Goal: Task Accomplishment & Management: Use online tool/utility

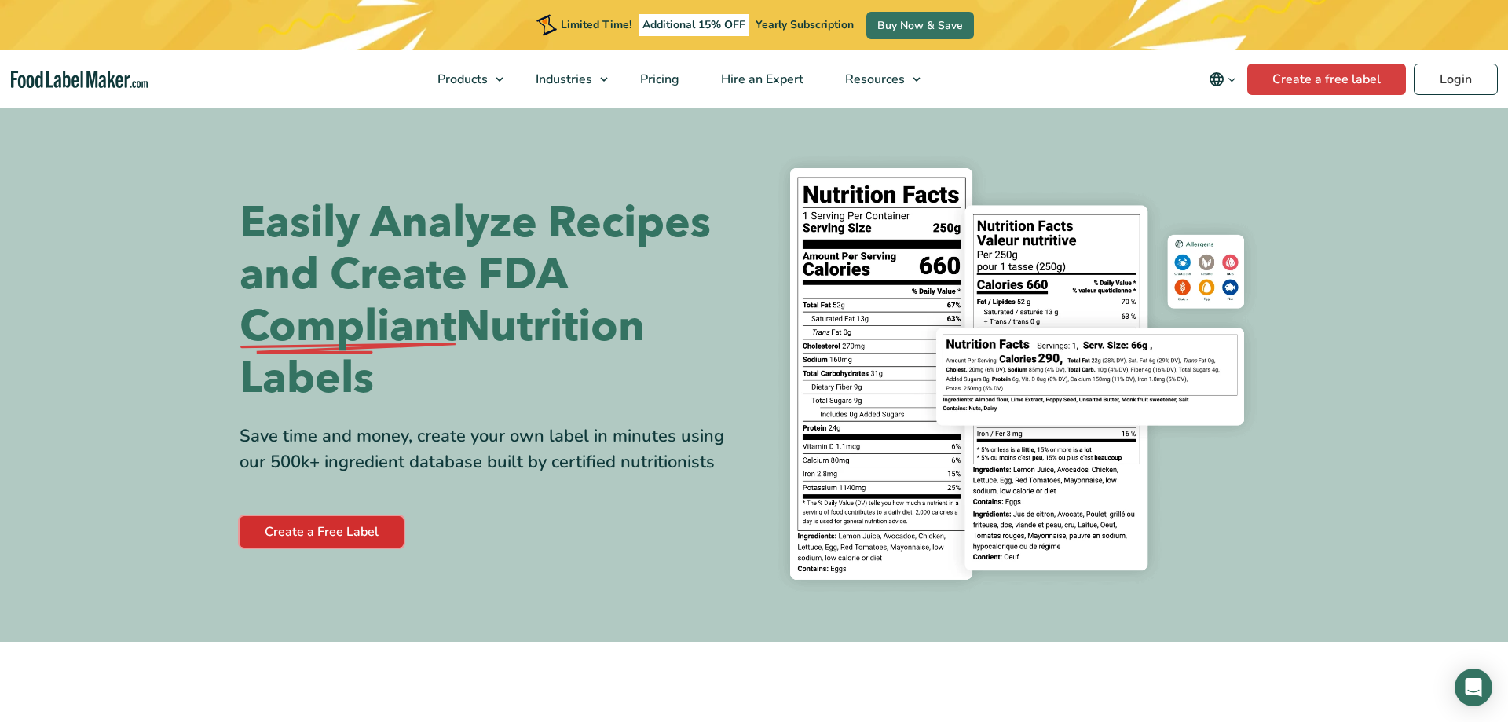
click at [320, 537] on link "Create a Free Label" at bounding box center [322, 531] width 164 height 31
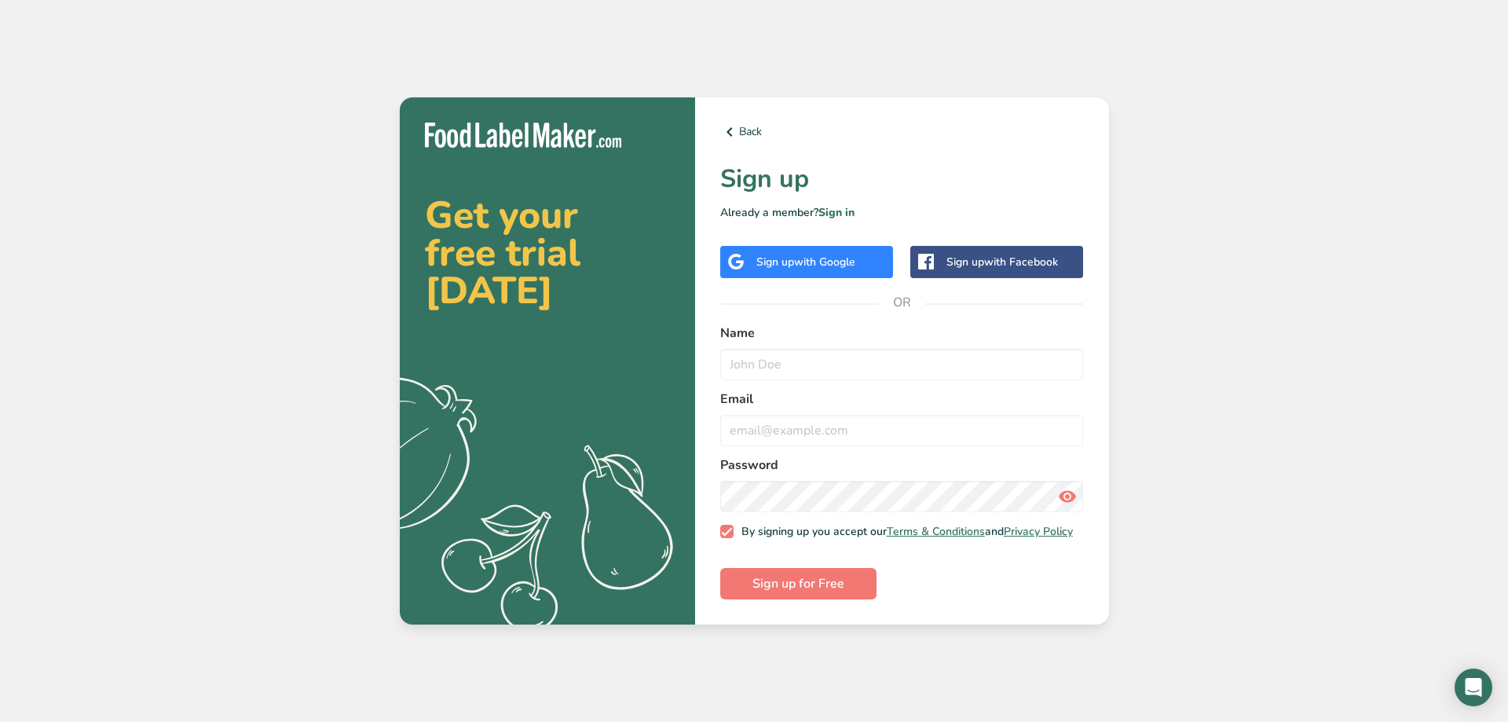
click at [1001, 264] on span "with Facebook" at bounding box center [1021, 261] width 74 height 15
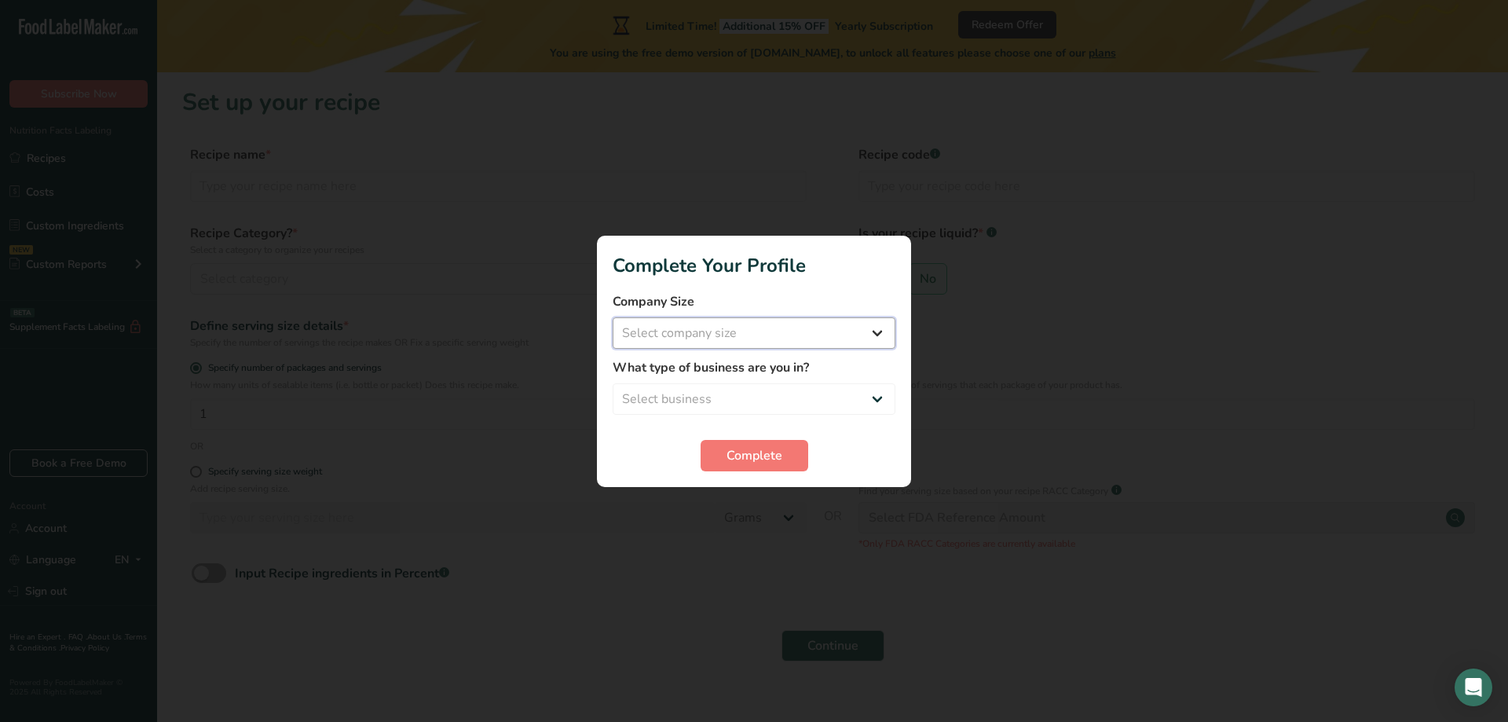
click at [613, 317] on select "Select company size Fewer than 10 Employees 10 to 50 Employees 51 to 500 Employ…" at bounding box center [754, 332] width 283 height 31
select select "1"
click option "Fewer than 10 Employees" at bounding box center [0, 0] width 0 height 0
click at [613, 383] on select "Select business Packaged Food Manufacturer Restaurant & Cafe Bakery Meal Plans …" at bounding box center [754, 398] width 283 height 31
select select "5"
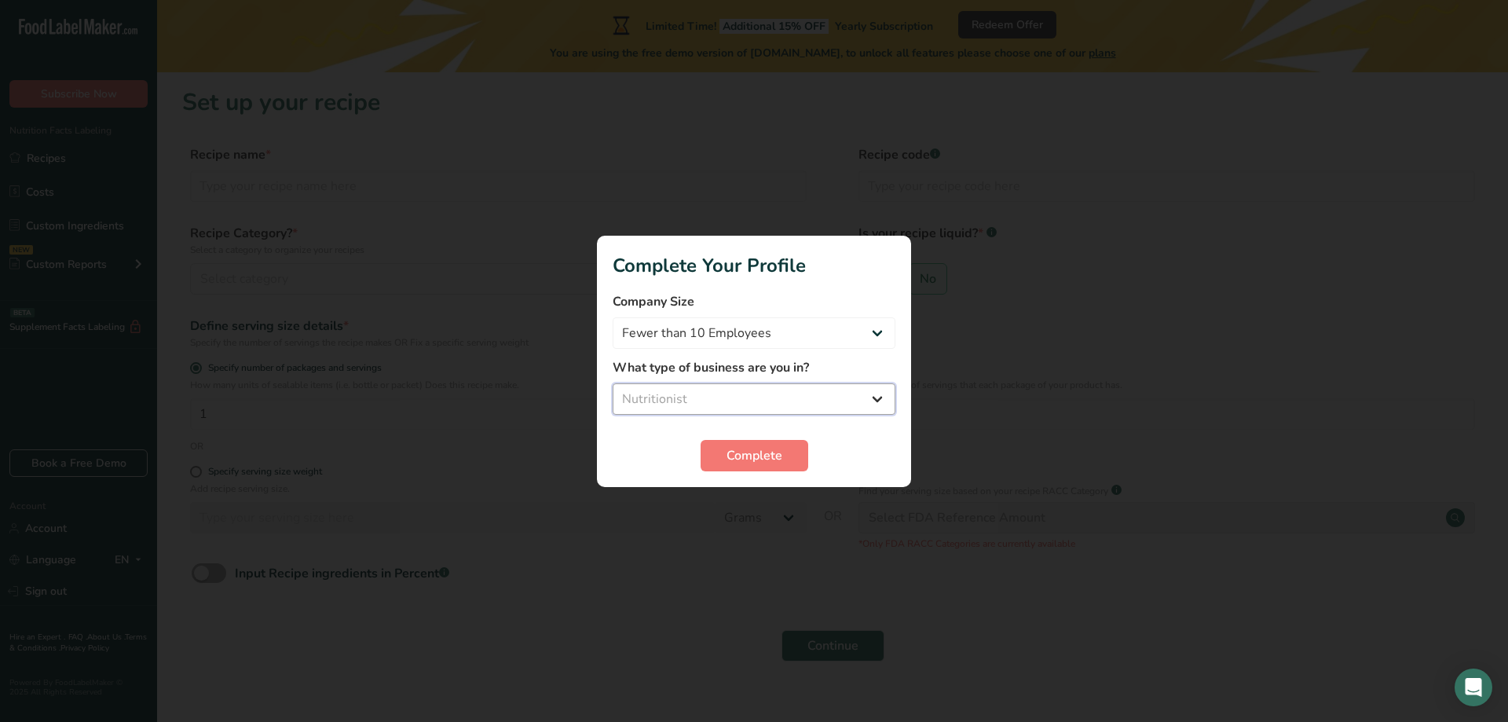
click option "Nutritionist" at bounding box center [0, 0] width 0 height 0
click at [762, 454] on span "Complete" at bounding box center [755, 455] width 56 height 19
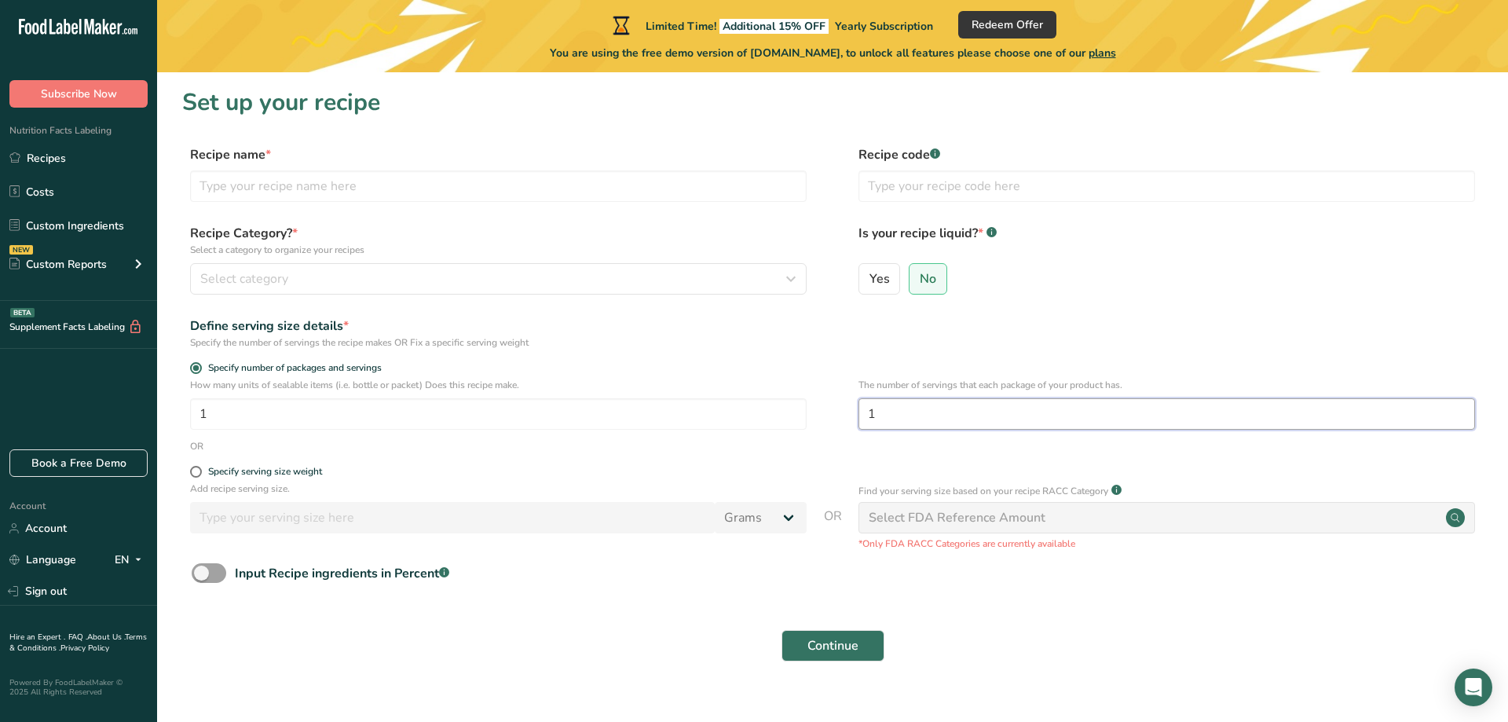
click at [914, 417] on input "1" at bounding box center [1167, 413] width 617 height 31
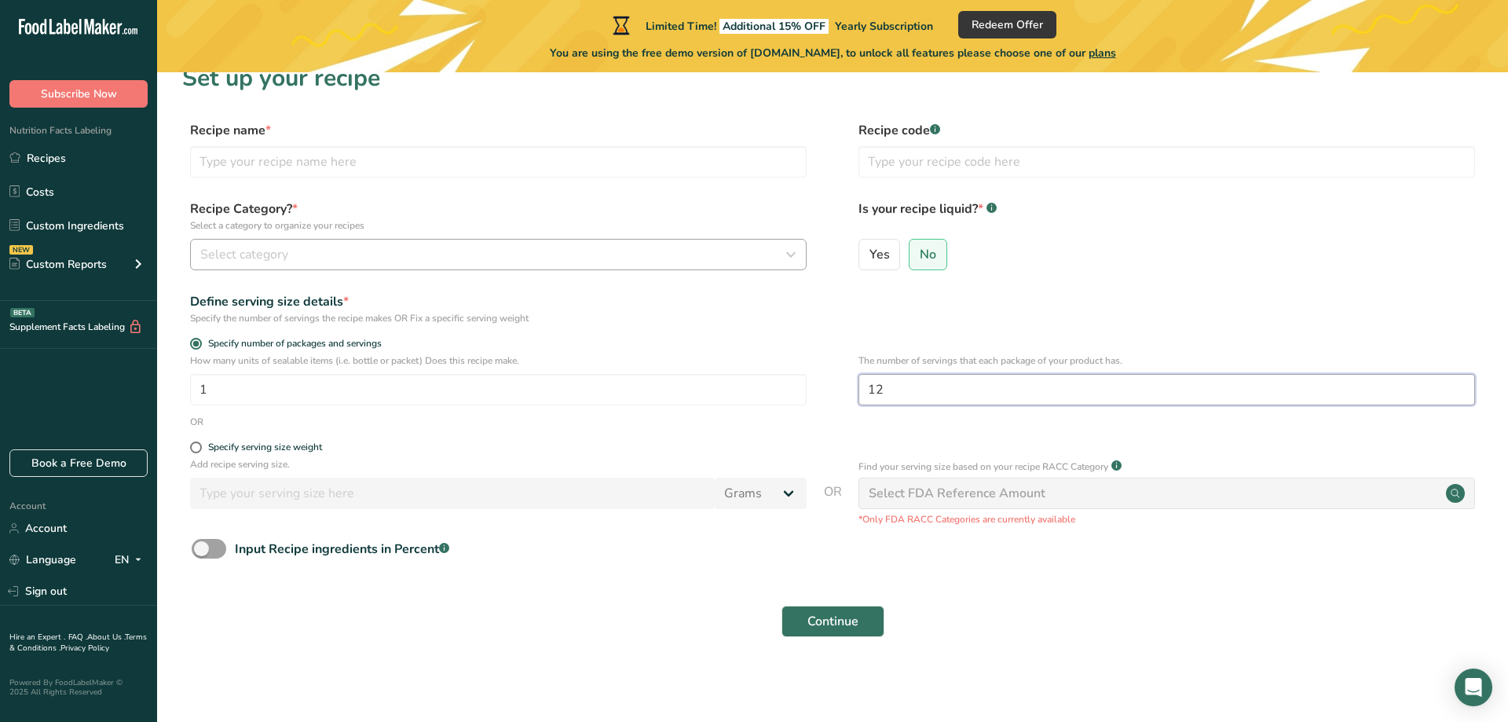
type input "12"
click at [274, 255] on span "Select category" at bounding box center [244, 254] width 88 height 19
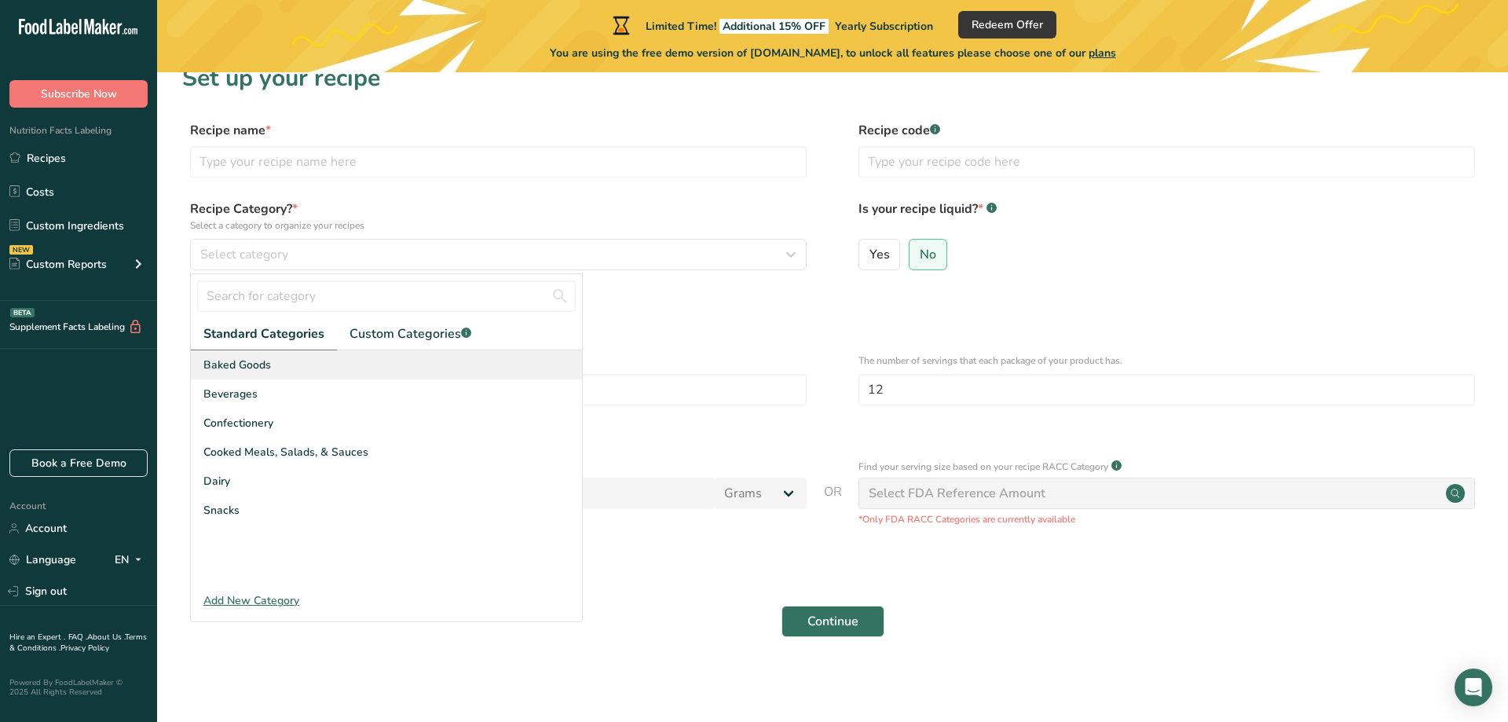
click at [243, 371] on span "Baked Goods" at bounding box center [237, 365] width 68 height 16
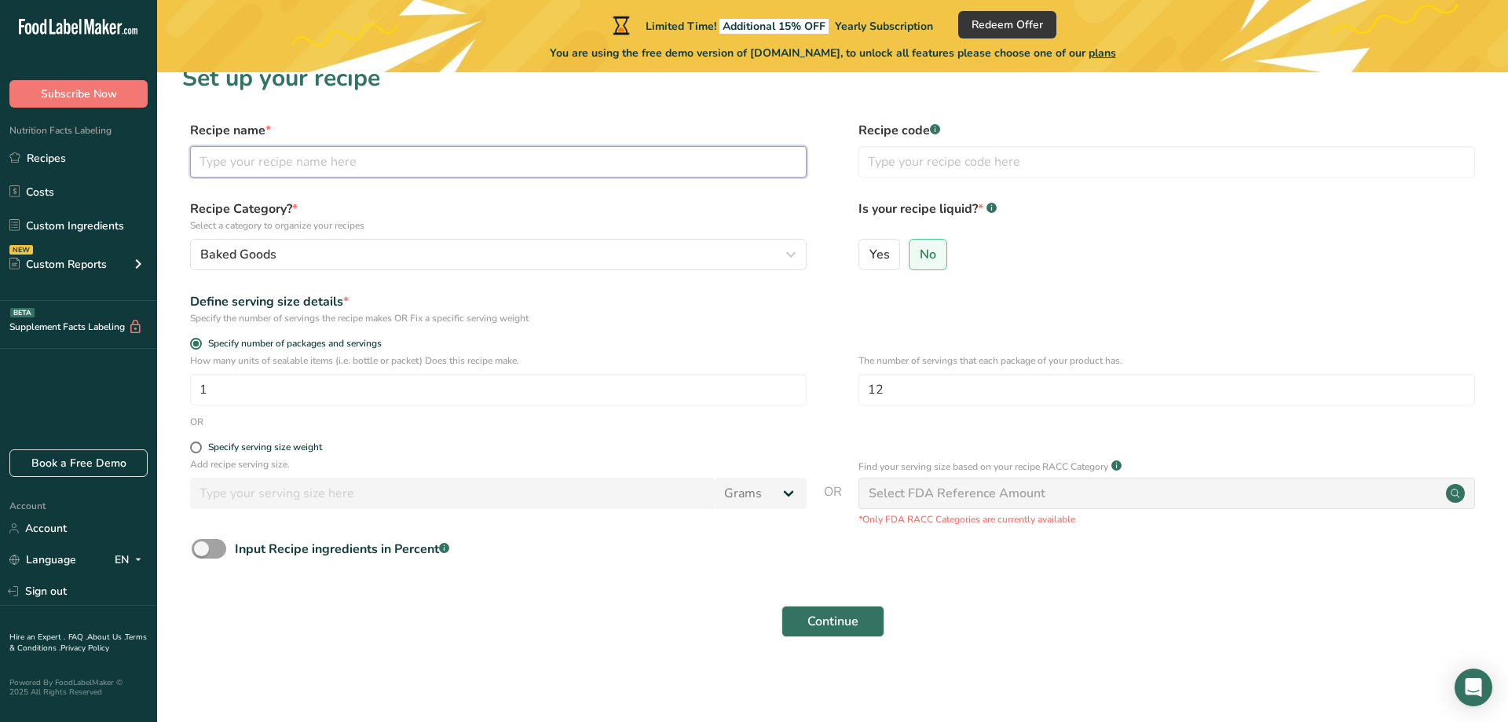
click at [235, 165] on input "text" at bounding box center [498, 161] width 617 height 31
type input "Lasagna"
click at [835, 619] on span "Continue" at bounding box center [832, 621] width 51 height 19
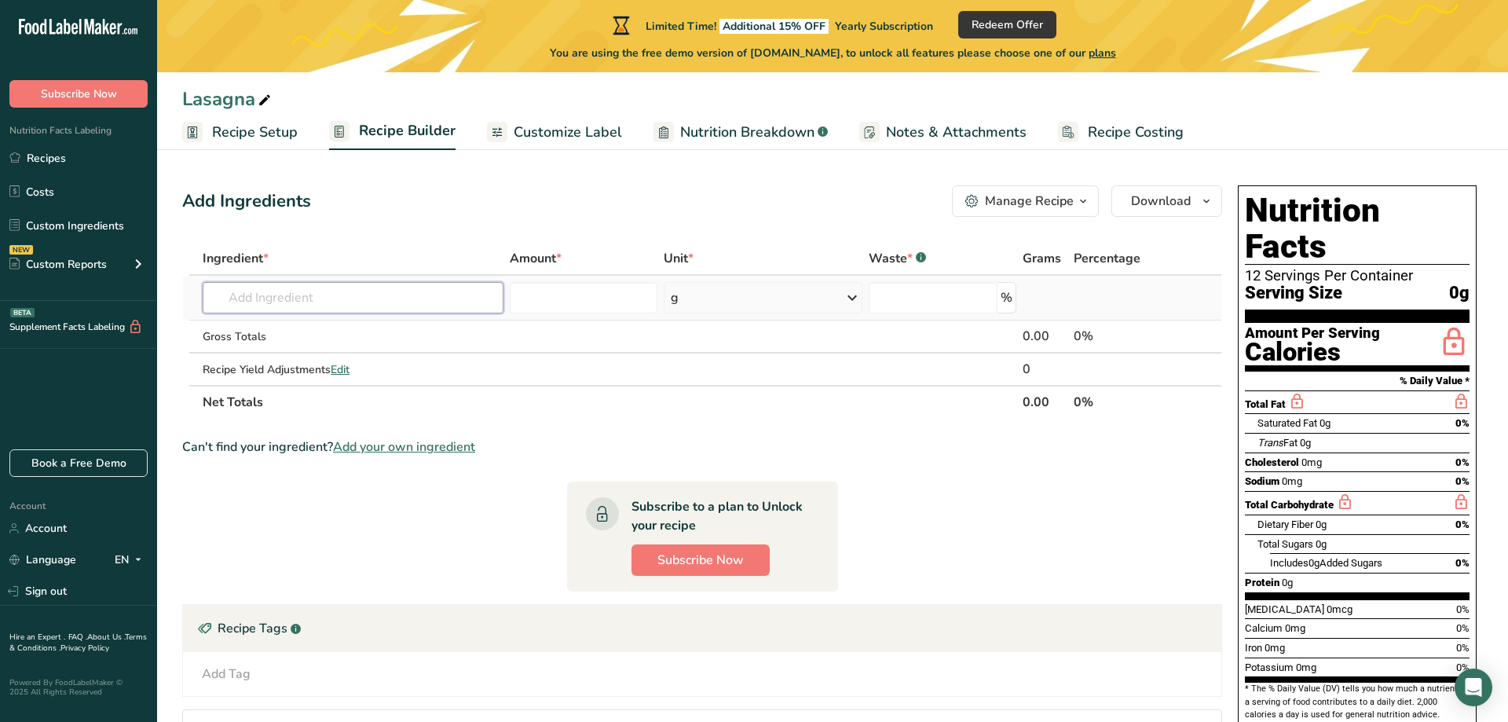
click at [368, 291] on input "text" at bounding box center [353, 297] width 301 height 31
paste input "¾ lb Italian sausage ¾ lb lean ground beef 1 medium onion diced 3 cloves garlic…"
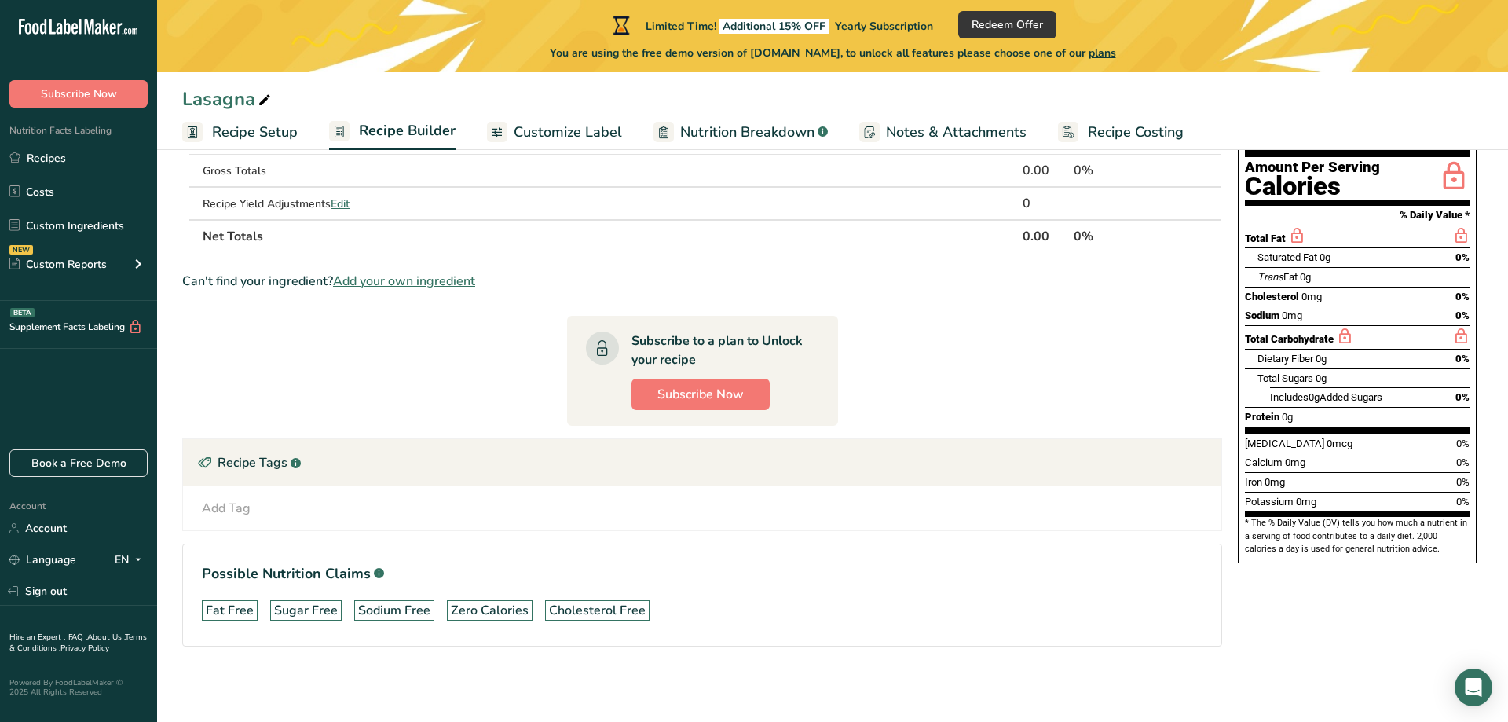
type input "¾ lb Italian sausage ¾ lb lean ground beef 1 medium onion diced 3 cloves garlic…"
